Goal: Contribute content: Contribute content

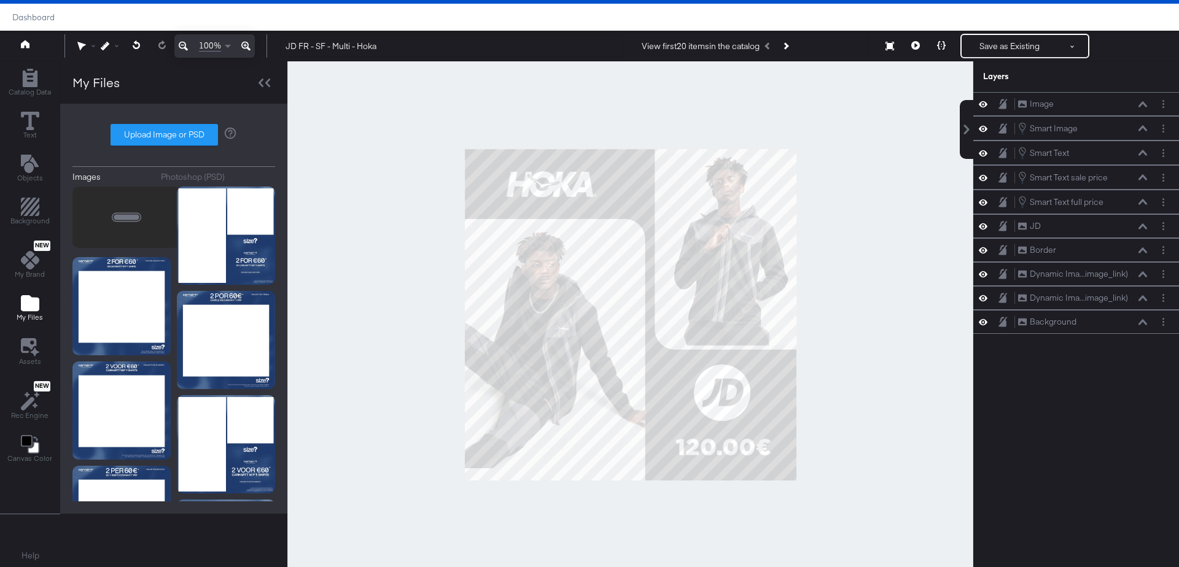
click at [157, 133] on label "Upload Image or PSD" at bounding box center [164, 135] width 106 height 21
click at [174, 135] on input "Upload Image or PSD" at bounding box center [174, 135] width 0 height 0
type input "C:\fakepath\Overlay 1.jpg"
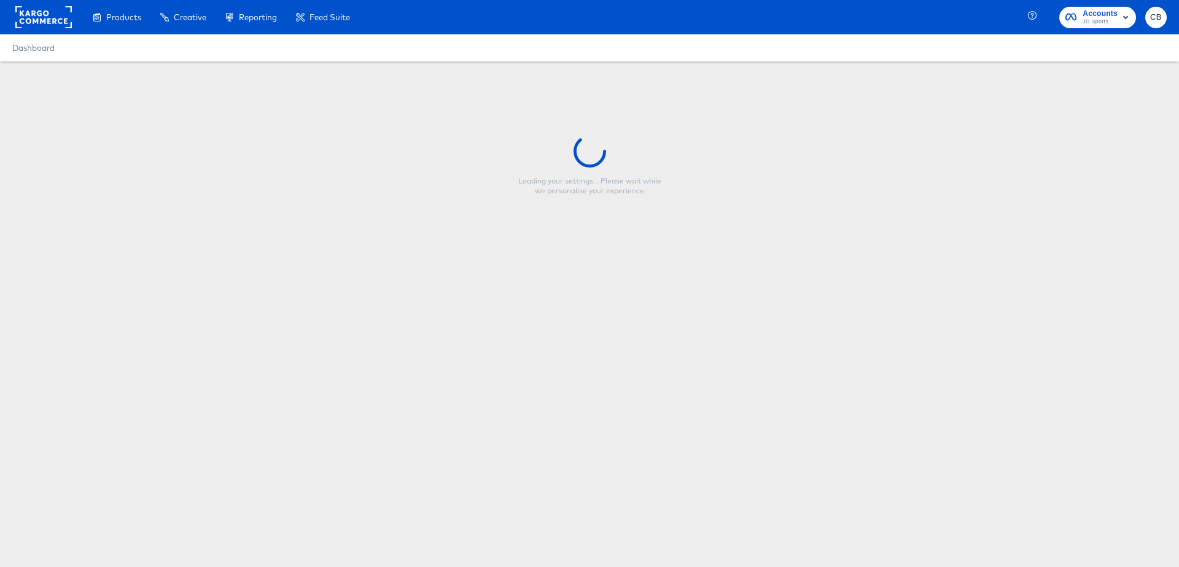
type input "JD FR - SF - Multi - Hoka"
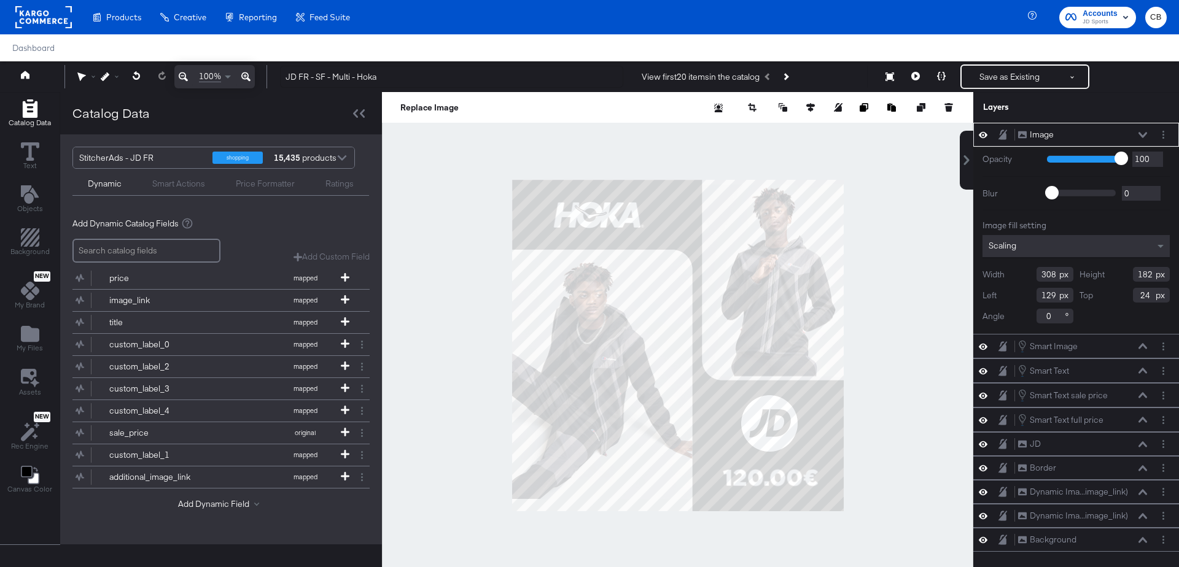
click at [422, 165] on div at bounding box center [677, 345] width 591 height 507
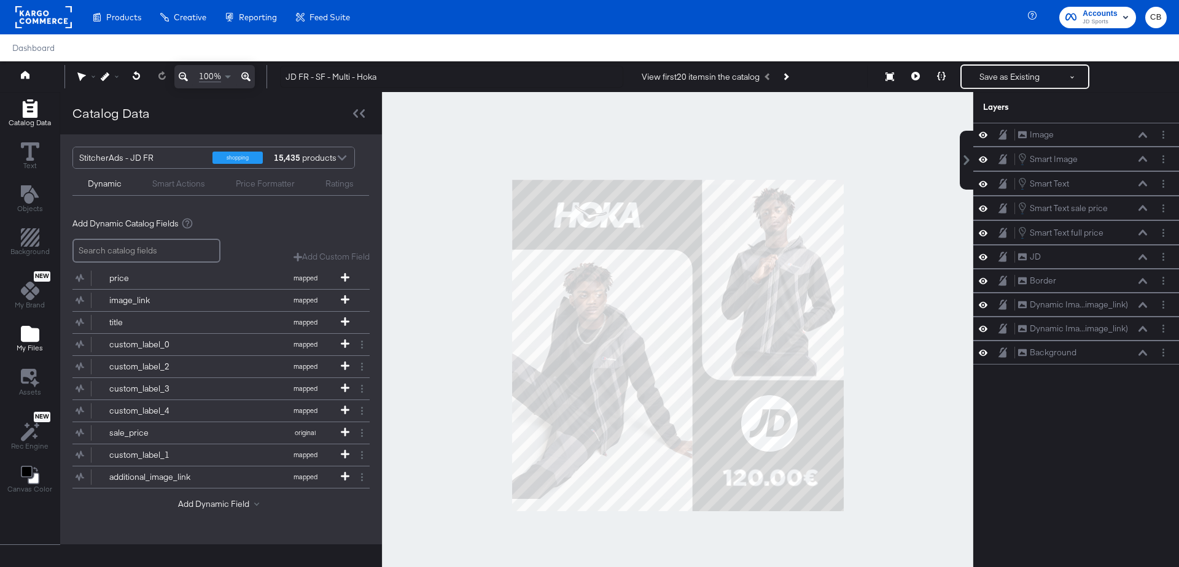
click at [32, 325] on icon "Add Files" at bounding box center [30, 334] width 18 height 18
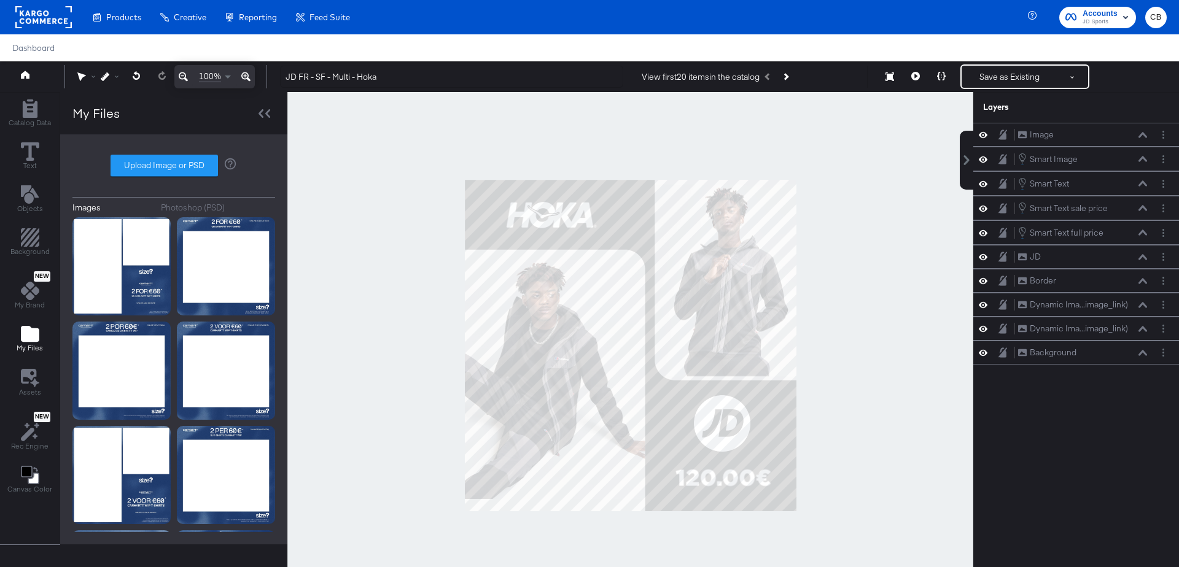
click at [171, 181] on div "Images Photoshop (PSD) Upload Image or PSD" at bounding box center [173, 340] width 203 height 386
click at [171, 165] on label "Upload Image or PSD" at bounding box center [164, 165] width 106 height 21
click at [174, 166] on input "Upload Image or PSD" at bounding box center [174, 166] width 0 height 0
type input "C:\fakepath\Overlay 1.jpg"
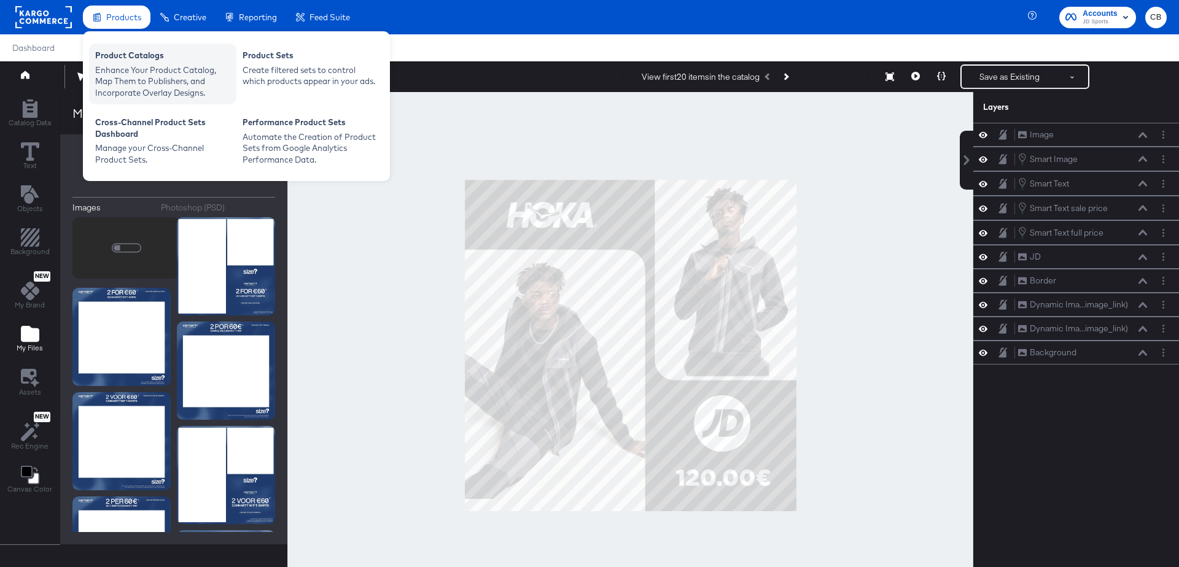
click at [131, 61] on div "Product Catalogs" at bounding box center [162, 57] width 135 height 15
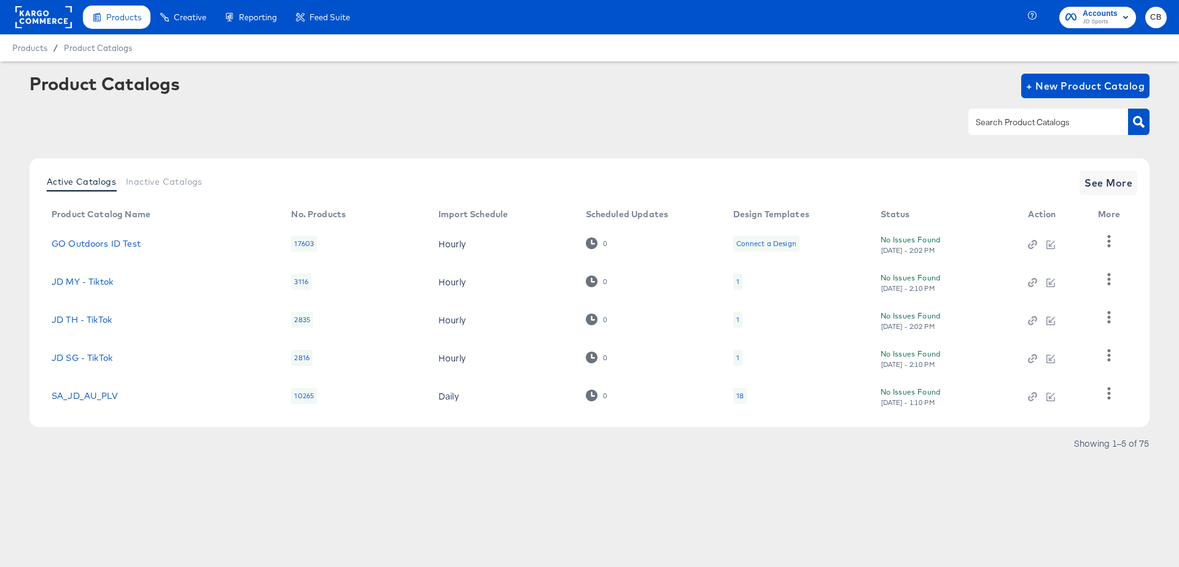
click at [36, 18] on rect at bounding box center [43, 17] width 56 height 22
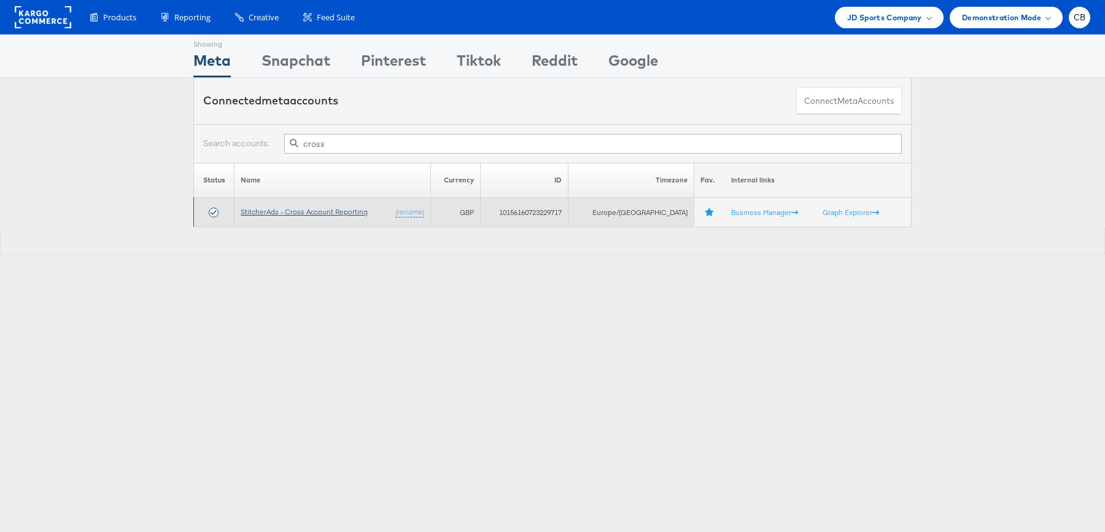
type input "cross"
click at [327, 214] on link "StitcherAds - Cross Account Reporting" at bounding box center [304, 211] width 127 height 9
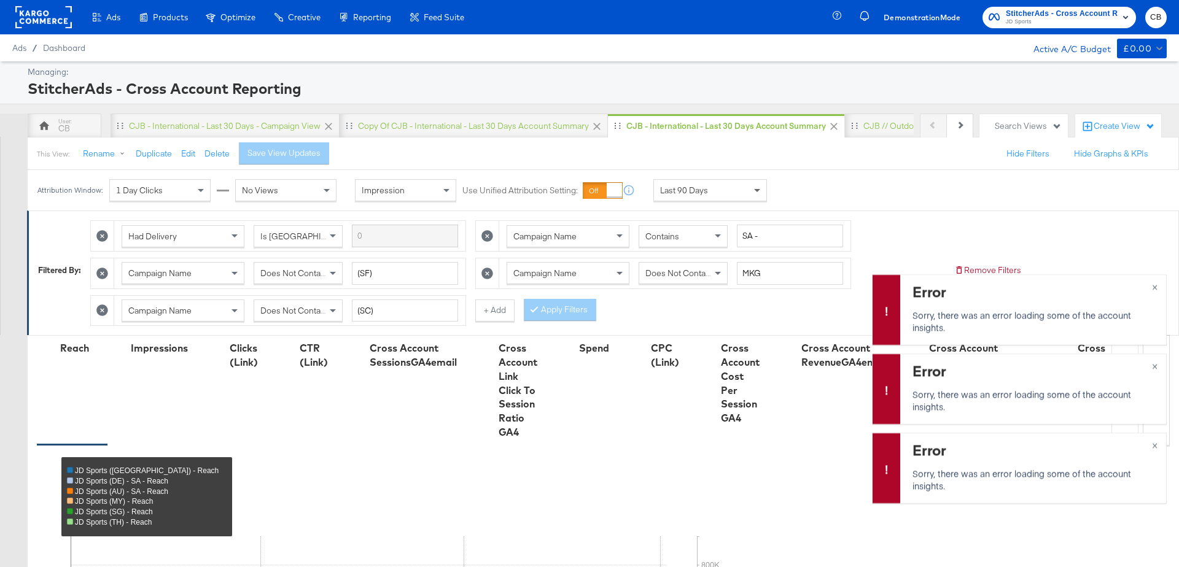
click at [753, 182] on span at bounding box center [758, 190] width 15 height 21
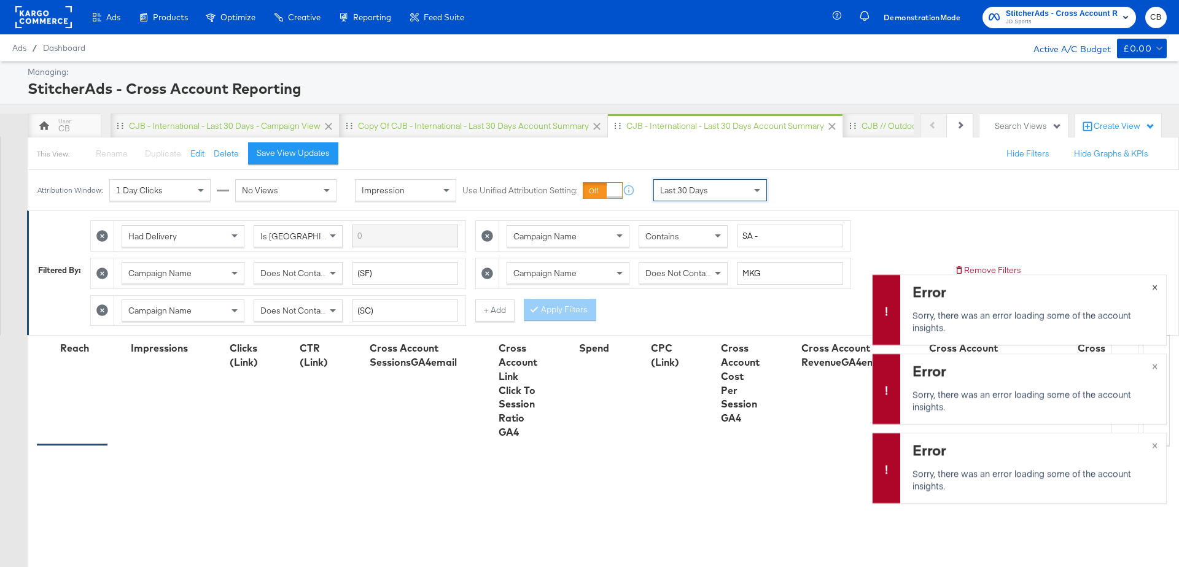
click at [1157, 286] on span "×" at bounding box center [1155, 286] width 6 height 14
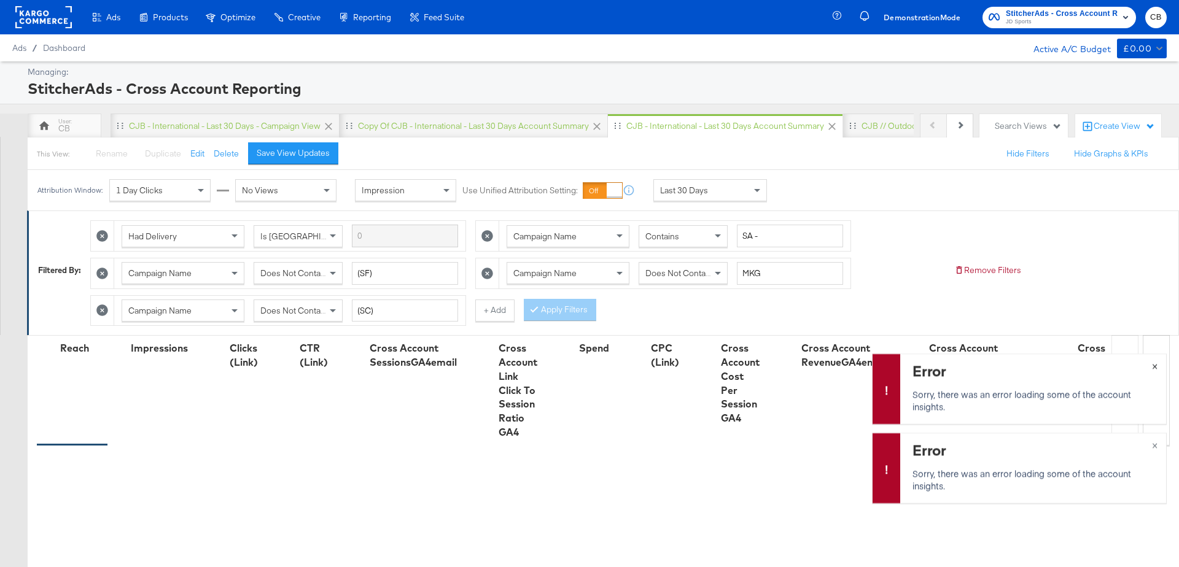
click at [1156, 367] on span "×" at bounding box center [1155, 365] width 6 height 14
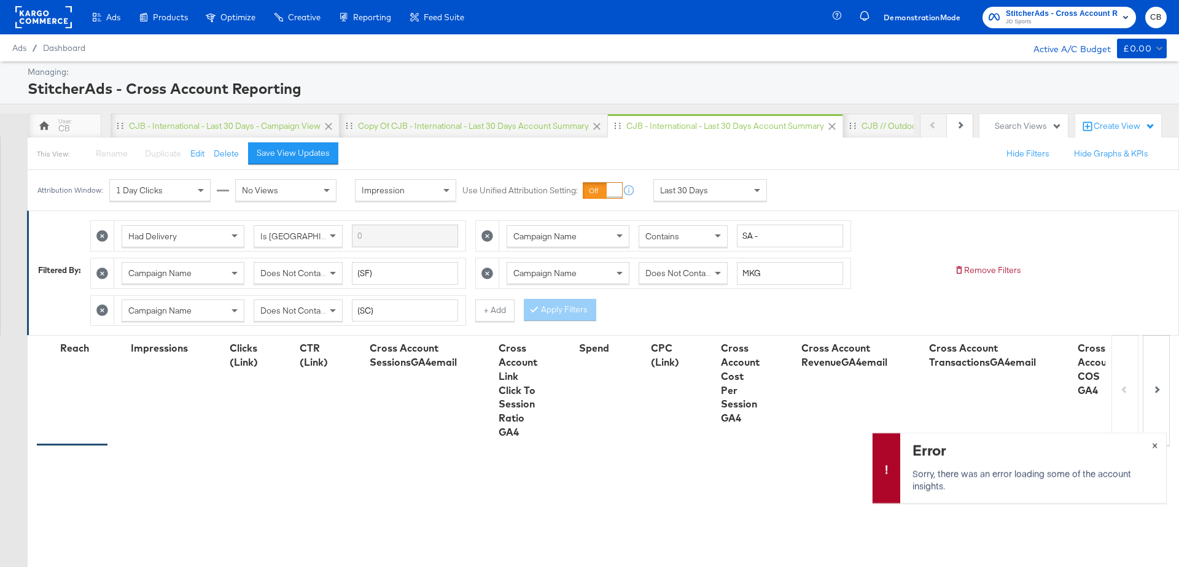
click at [1158, 446] on button "×" at bounding box center [1154, 444] width 23 height 22
click at [903, 178] on div "Attribution Window: 1 Day Clicks No Views Impression Use Unified Attribution Se…" at bounding box center [589, 190] width 1179 height 41
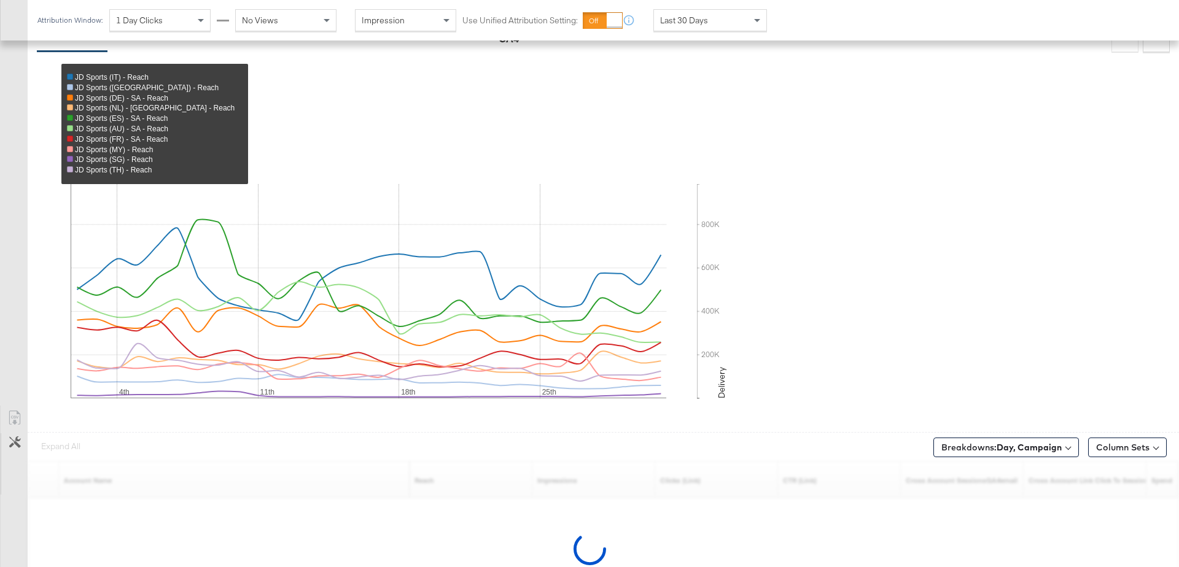
scroll to position [468, 0]
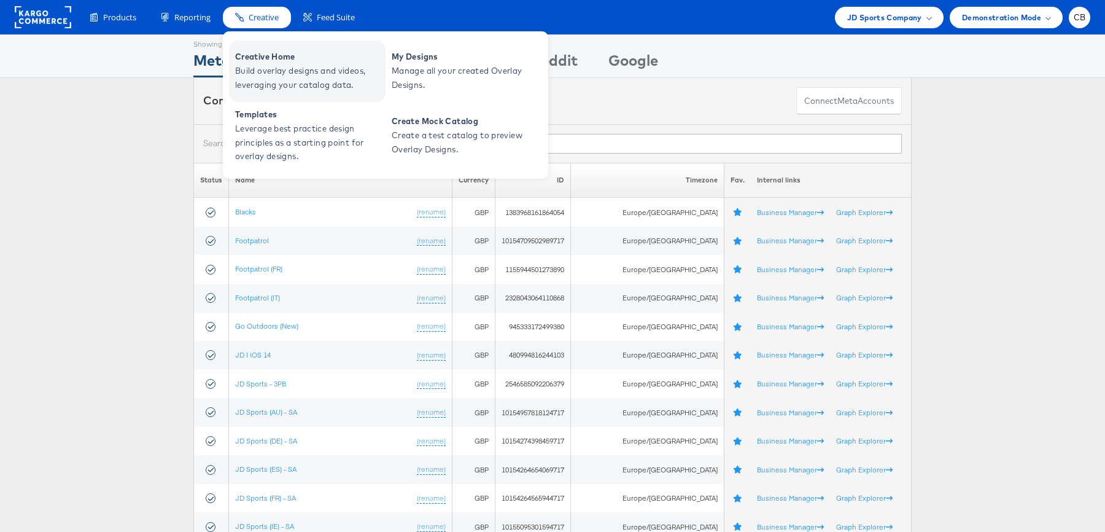
click at [266, 79] on span "Build overlay designs and videos, leveraging your catalog data." at bounding box center [308, 78] width 147 height 28
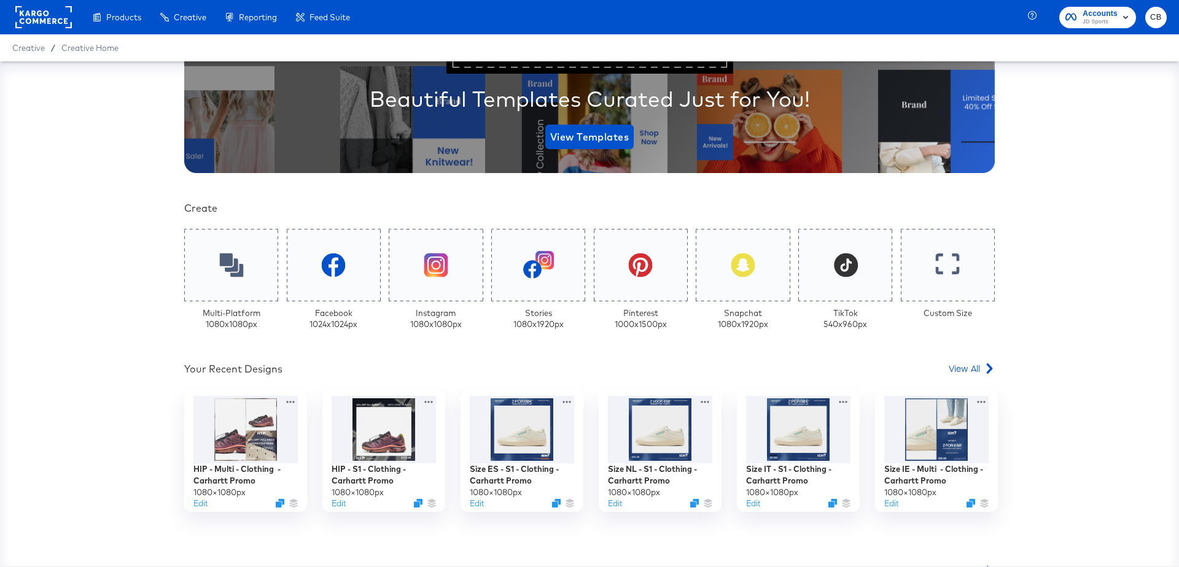
scroll to position [279, 0]
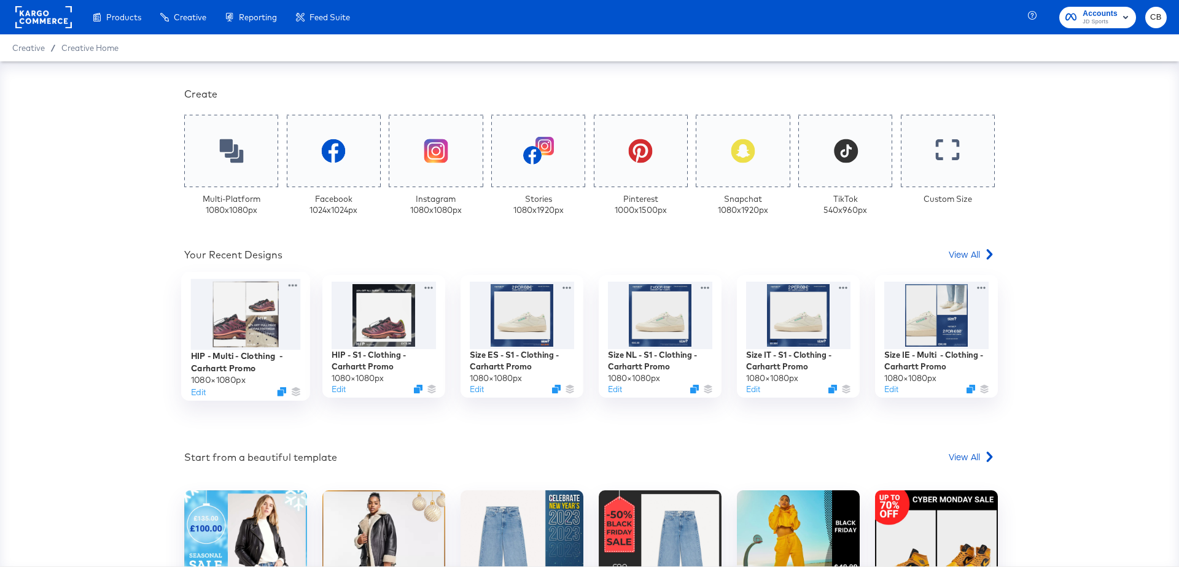
click at [231, 338] on div at bounding box center [246, 314] width 110 height 71
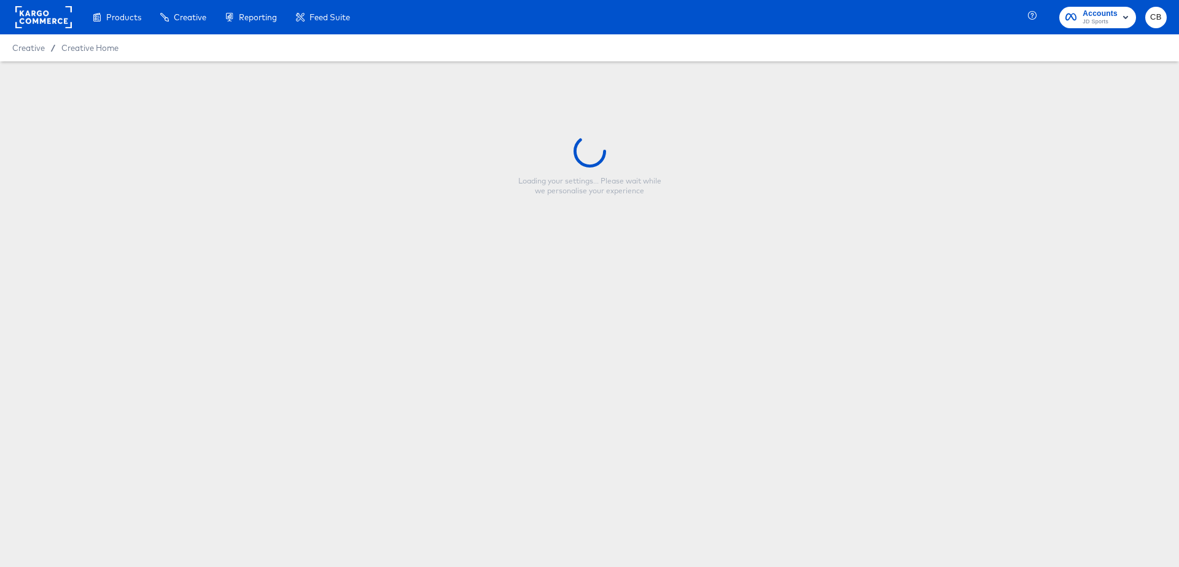
type input "HIP - Multi - Clothing - Carhartt Promo"
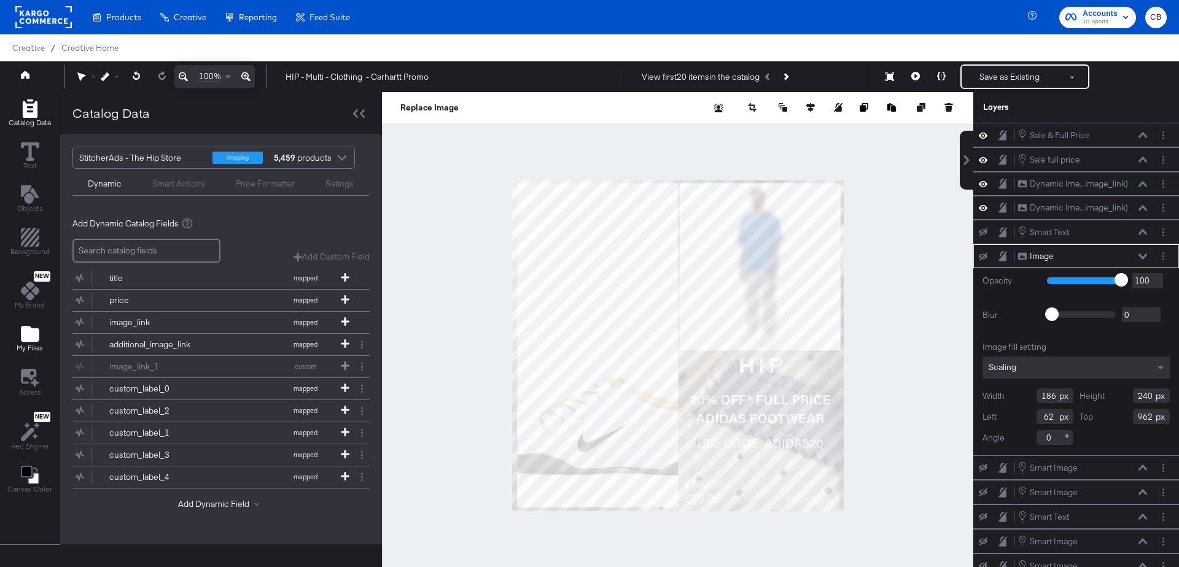
click at [25, 328] on icon "Add Files" at bounding box center [30, 334] width 18 height 16
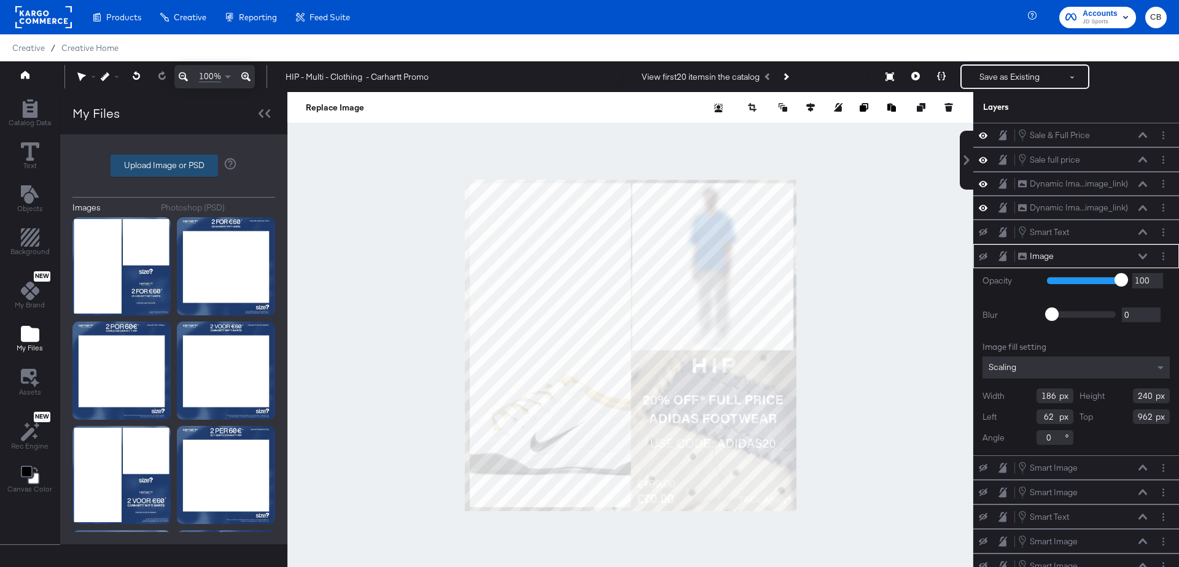
click at [150, 171] on label "Upload Image or PSD" at bounding box center [164, 165] width 106 height 21
click at [174, 166] on input "Upload Image or PSD" at bounding box center [174, 166] width 0 height 0
type input "C:\fakepath\Overlay 1.jpg"
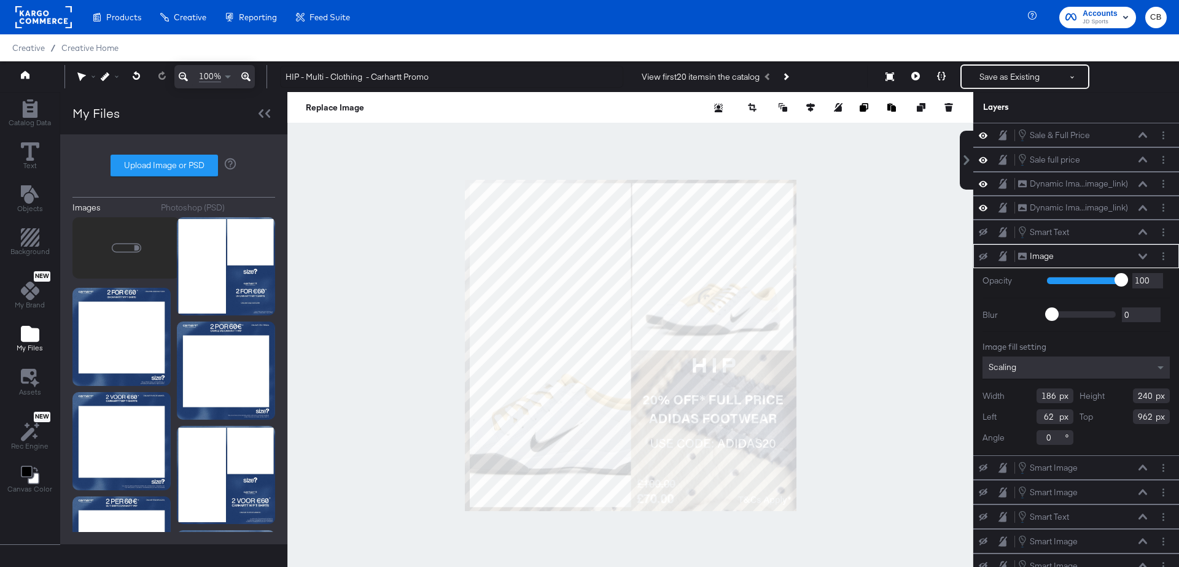
click at [182, 209] on div "Photoshop (PSD)" at bounding box center [193, 208] width 64 height 12
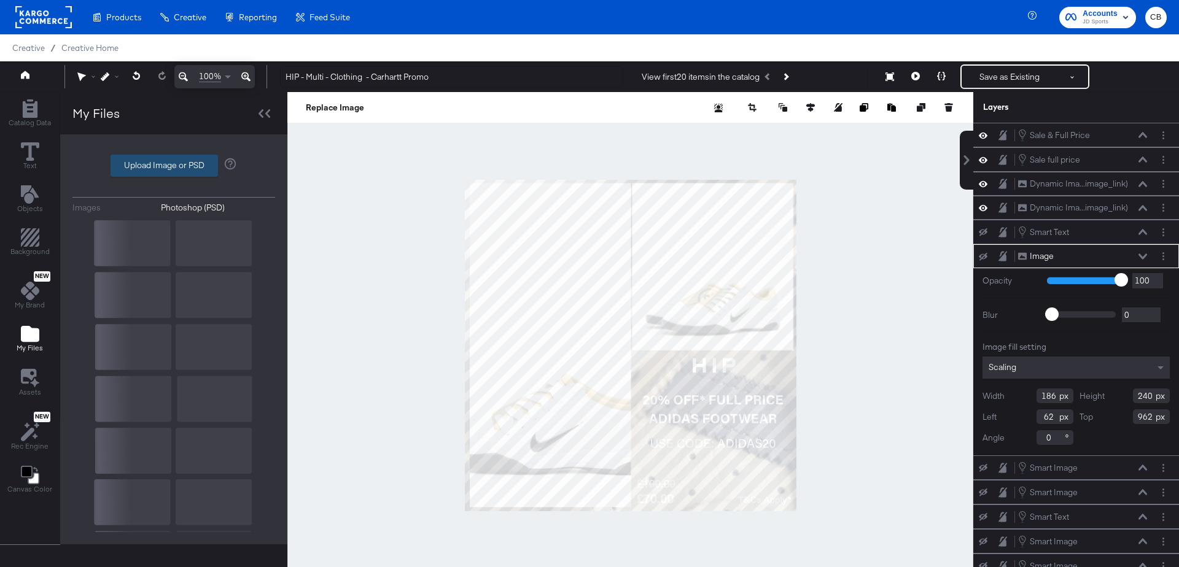
click at [179, 160] on label "Upload Image or PSD" at bounding box center [164, 165] width 106 height 21
click at [174, 166] on input "Upload Image or PSD" at bounding box center [174, 166] width 0 height 0
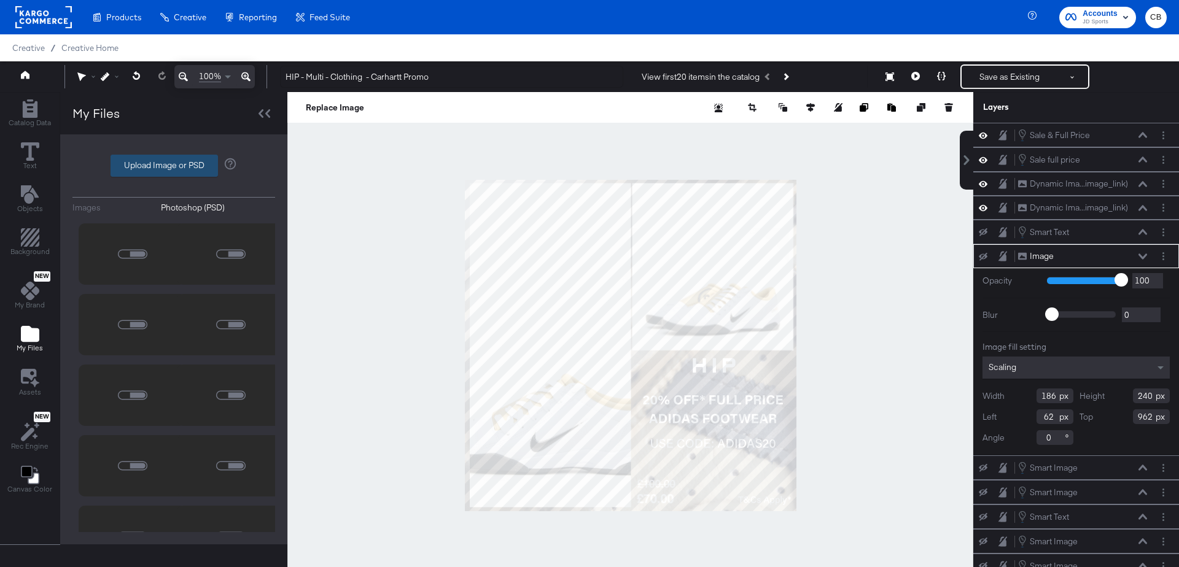
type input "C:\fakepath\Overlay 1.psd"
